Goal: Navigation & Orientation: Find specific page/section

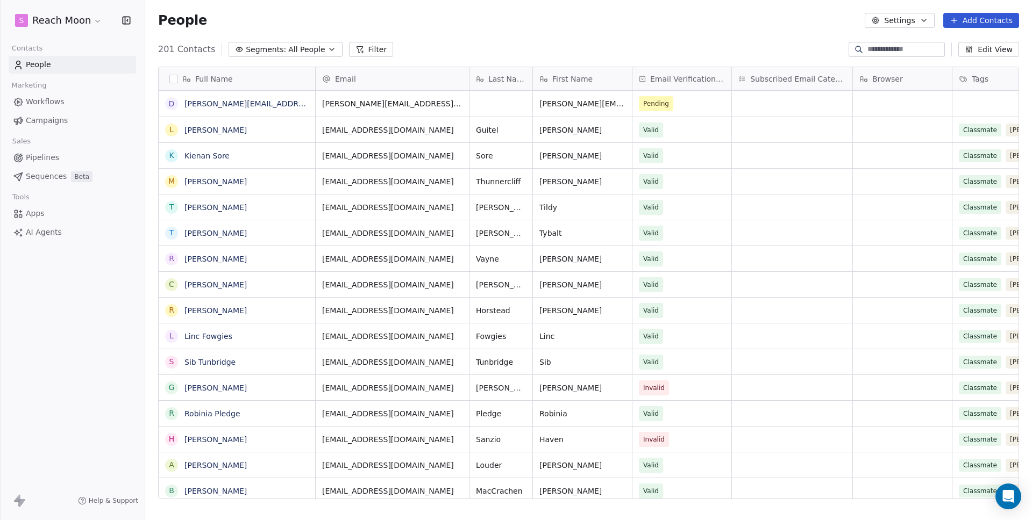
scroll to position [450, 878]
click at [457, 53] on div "201 Contacts Segments: All People Filter Edit View" at bounding box center [588, 49] width 886 height 17
click at [596, 13] on div "People Settings Add Contacts" at bounding box center [588, 20] width 861 height 15
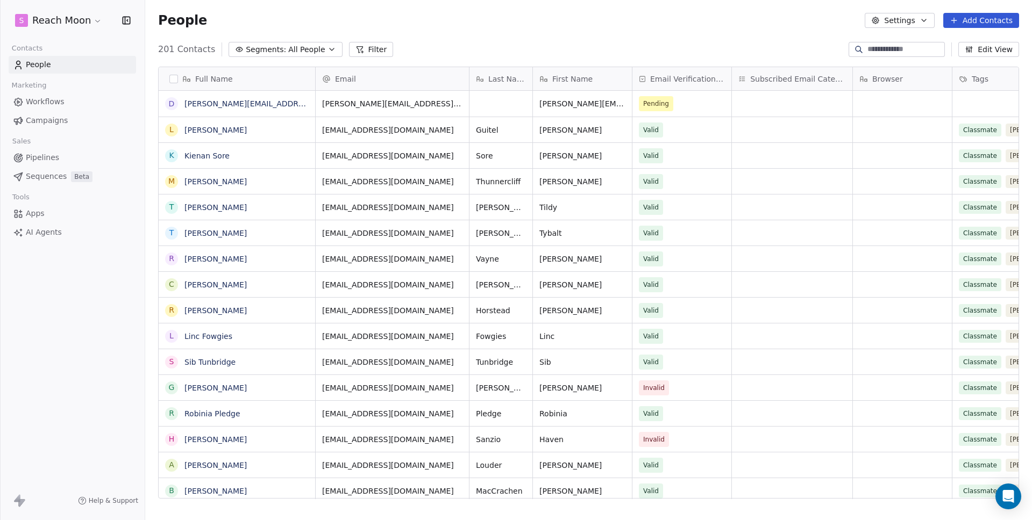
click at [91, 300] on div "S Reach Moon Contacts People Marketing Workflows Campaigns Sales Pipelines Sequ…" at bounding box center [72, 260] width 145 height 520
click at [714, 24] on div "People Settings Add Contacts" at bounding box center [588, 20] width 861 height 15
click at [749, 23] on div "People Settings Add Contacts" at bounding box center [588, 20] width 861 height 15
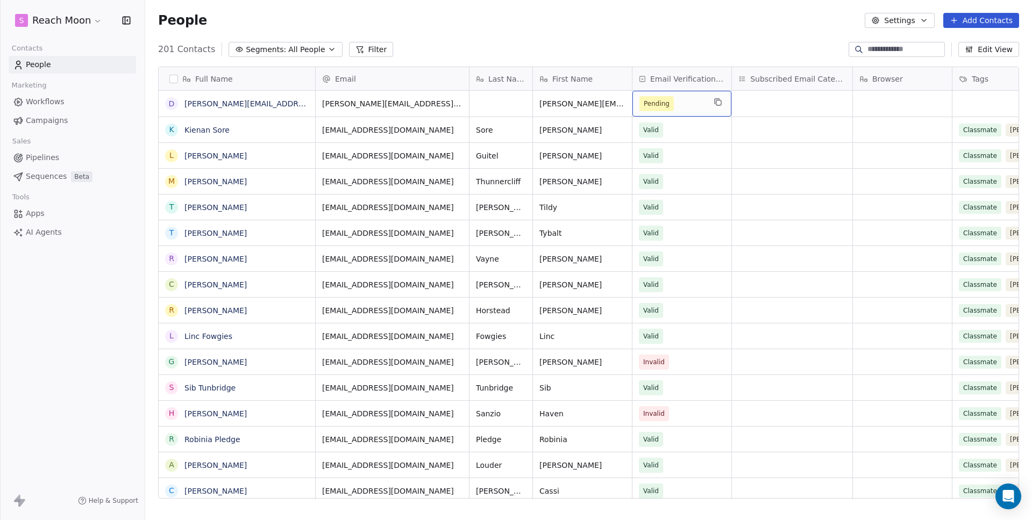
click at [701, 110] on span "Pending" at bounding box center [672, 103] width 66 height 15
click at [690, 49] on html "S Reach Moon Contacts People Marketing Workflows Campaigns Sales Pipelines Sequ…" at bounding box center [516, 260] width 1032 height 520
click at [683, 56] on div "201 Contacts Segments: All People Filter Edit View" at bounding box center [588, 49] width 886 height 17
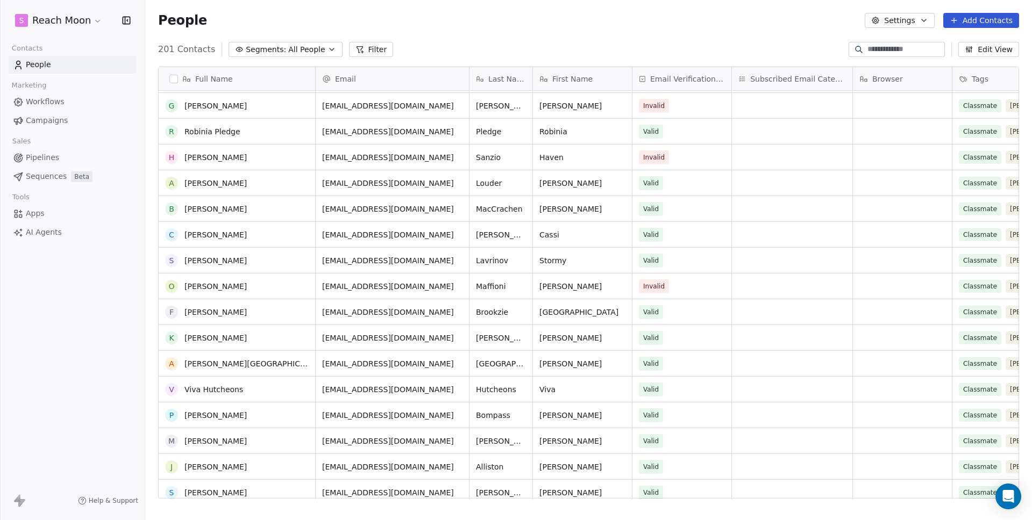
scroll to position [293, 0]
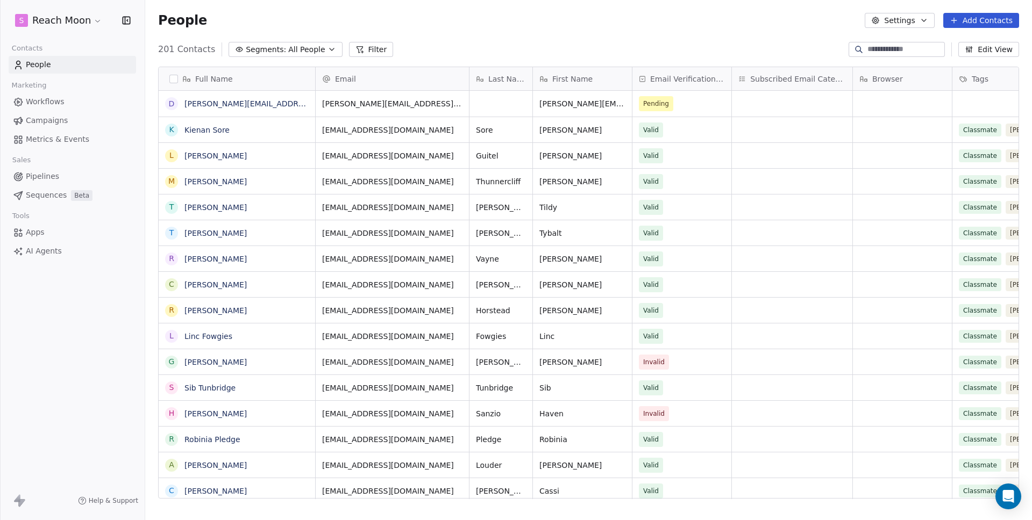
scroll to position [450, 878]
click at [76, 134] on span "Metrics & Events" at bounding box center [57, 139] width 63 height 11
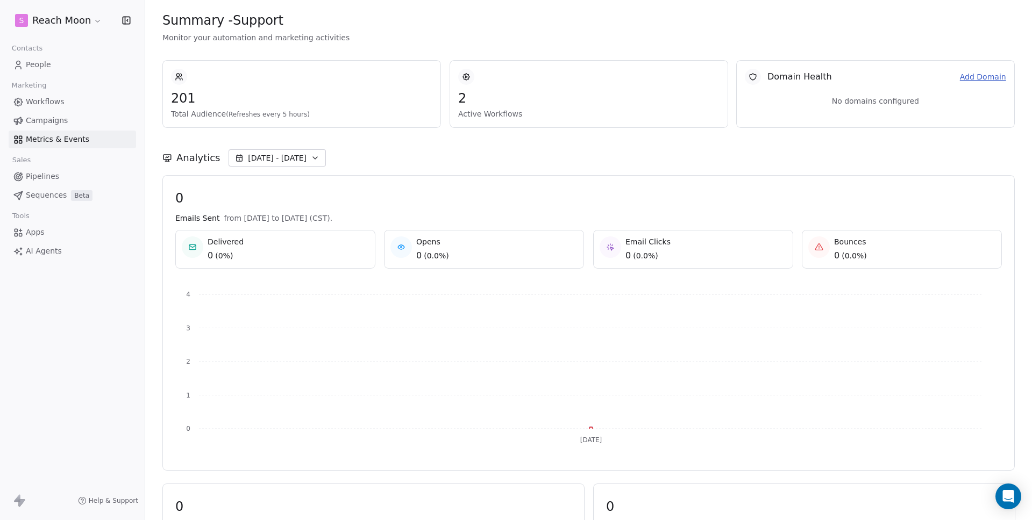
click at [264, 154] on span "[DATE] - [DATE]" at bounding box center [277, 158] width 59 height 11
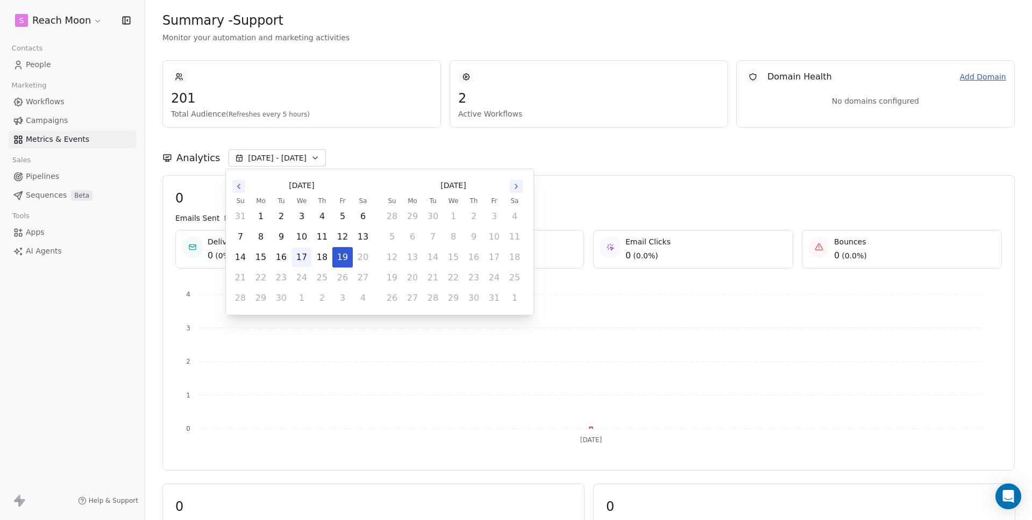
click at [302, 257] on button "17" at bounding box center [301, 257] width 19 height 19
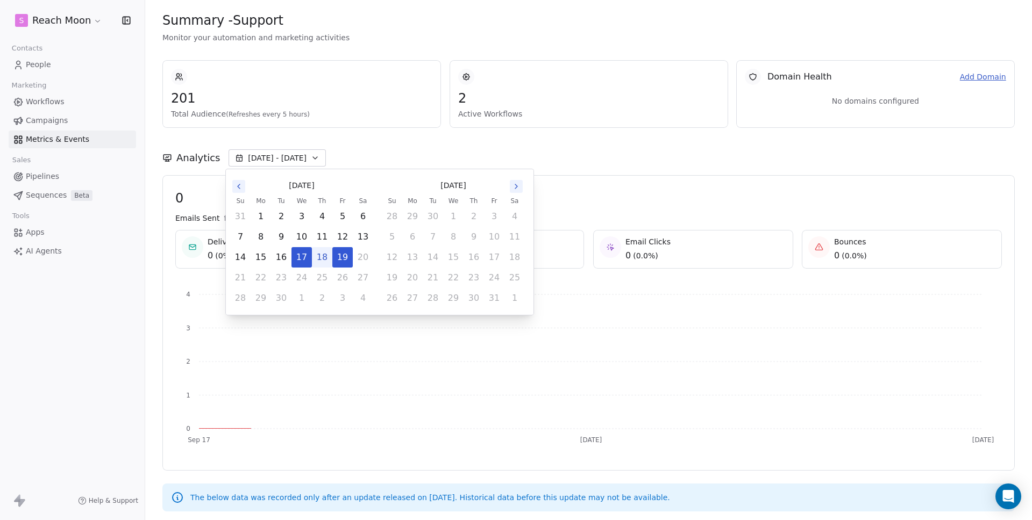
click at [401, 149] on div "Analytics Sep 17 - Sep 19" at bounding box center [588, 157] width 852 height 17
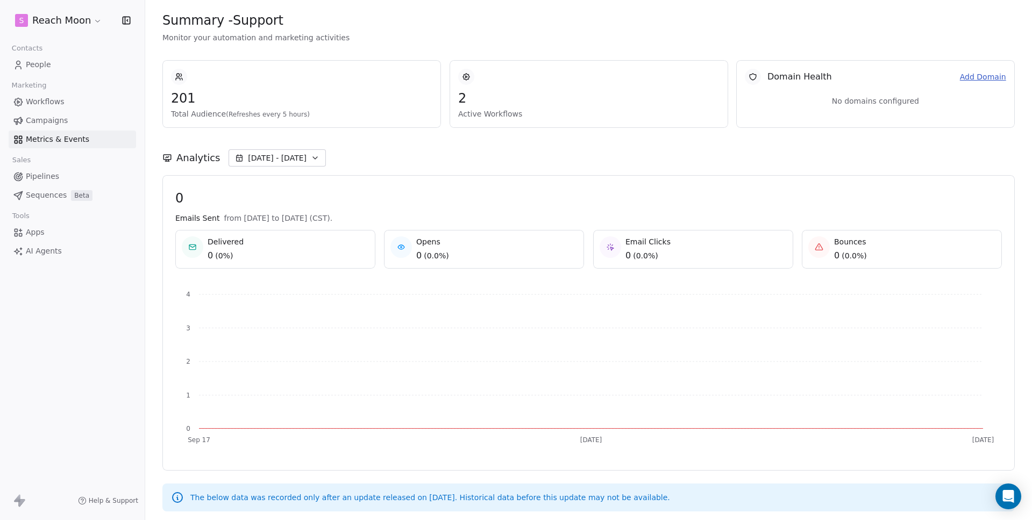
click at [377, 192] on span "0" at bounding box center [588, 198] width 826 height 16
click at [73, 106] on link "Workflows" at bounding box center [72, 102] width 127 height 18
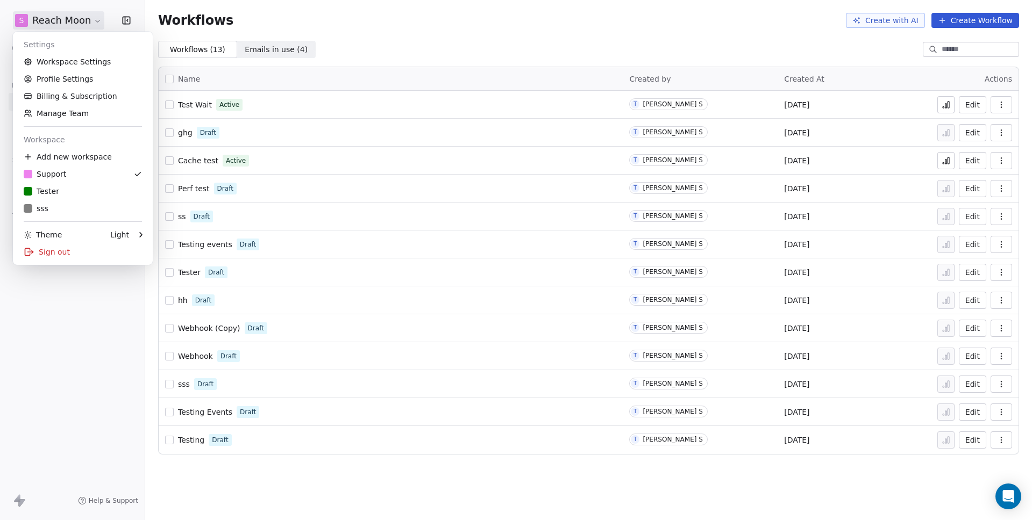
click at [66, 22] on html "S Reach Moon Contacts People Marketing Workflows Campaigns Metrics & Events Sal…" at bounding box center [516, 260] width 1032 height 520
click at [83, 19] on html "S Reach Moon Contacts People Marketing Workflows Campaigns Metrics & Events Sal…" at bounding box center [516, 260] width 1032 height 520
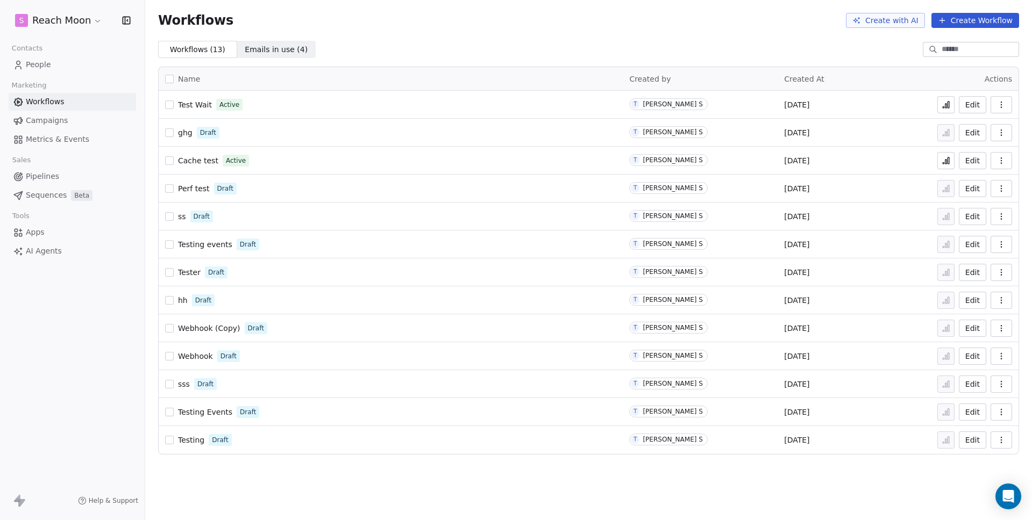
click at [77, 151] on div "Contacts People Marketing Workflows Campaigns Metrics & Events Sales Pipelines …" at bounding box center [72, 150] width 145 height 219
click at [79, 145] on link "Metrics & Events" at bounding box center [72, 140] width 127 height 18
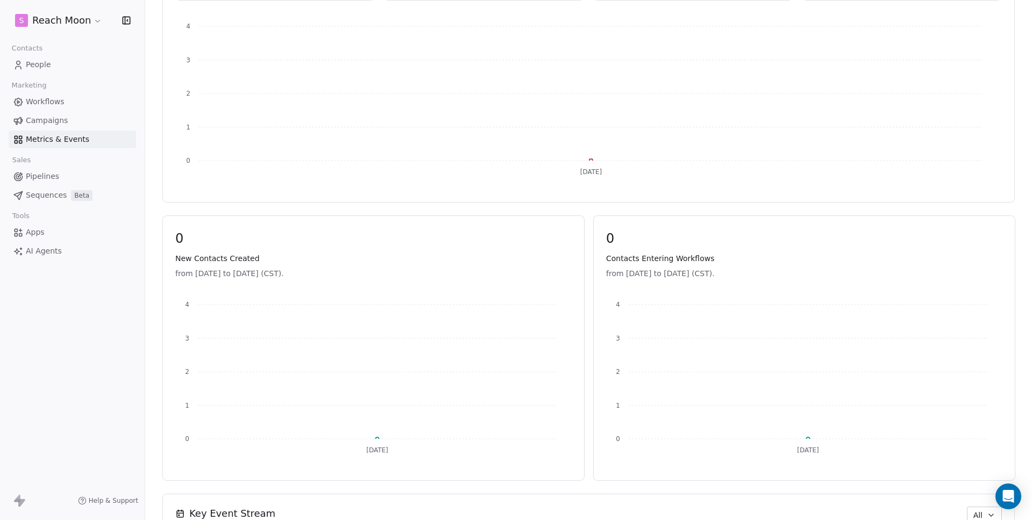
scroll to position [370, 0]
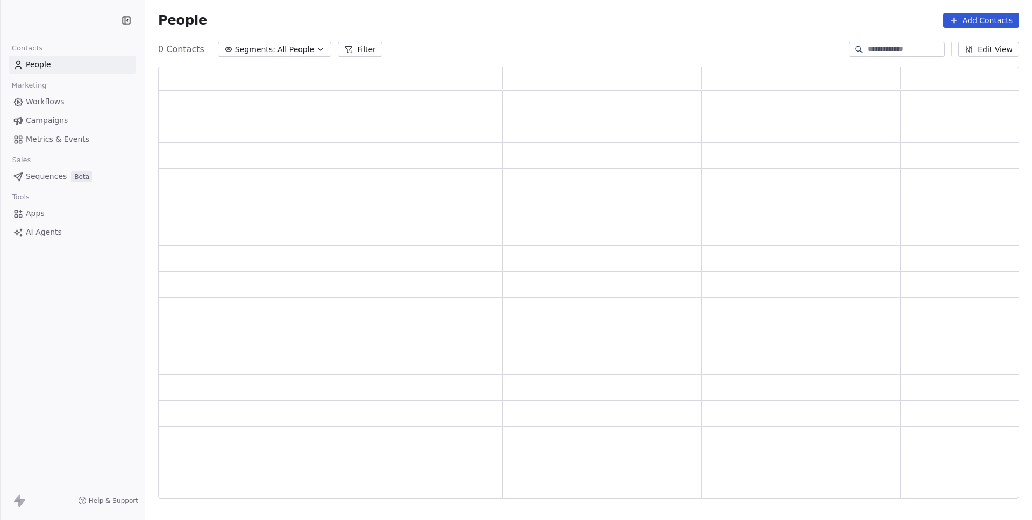
scroll to position [424, 853]
